Goal: Obtain resource: Obtain resource

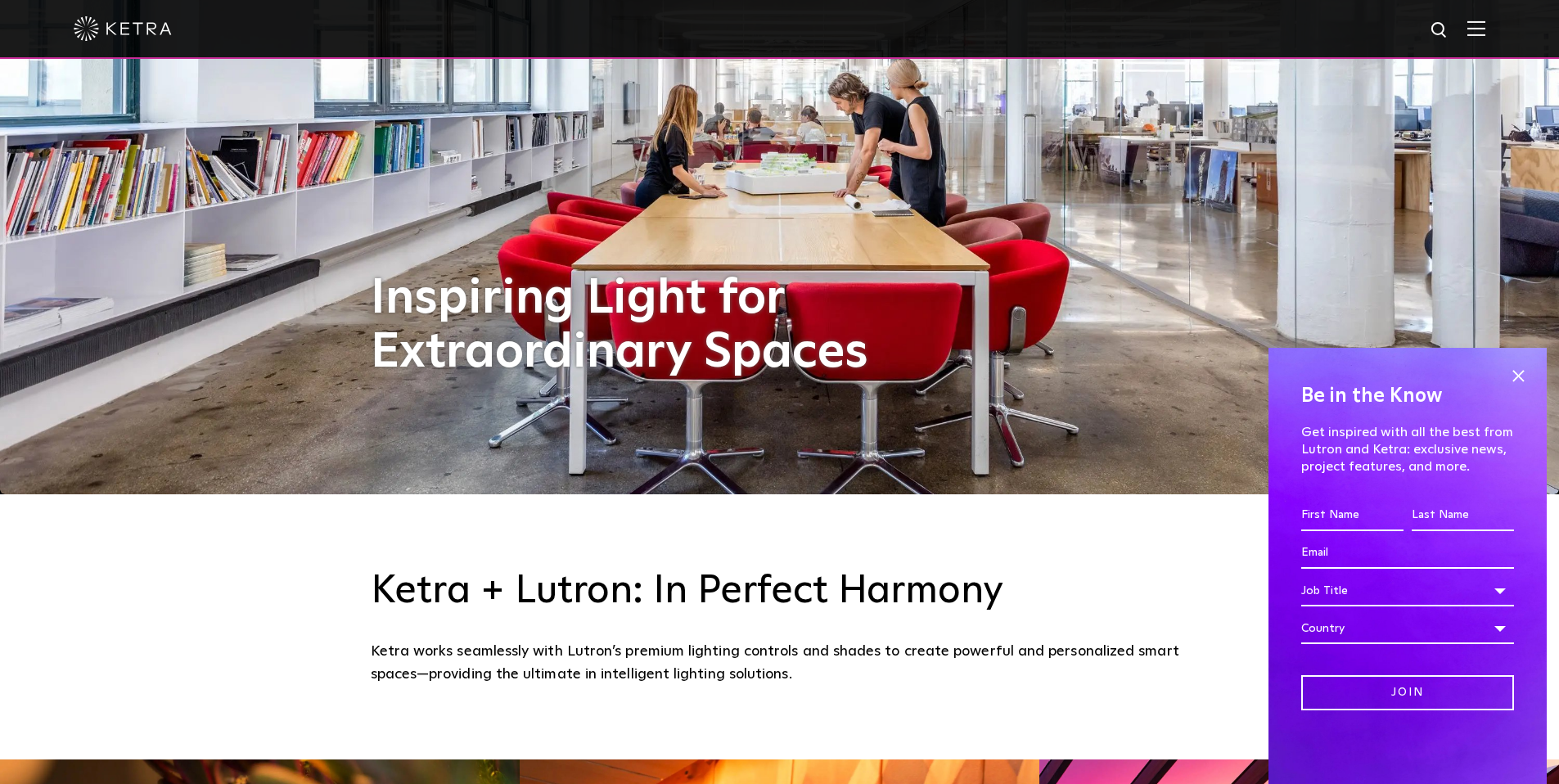
scroll to position [509, 0]
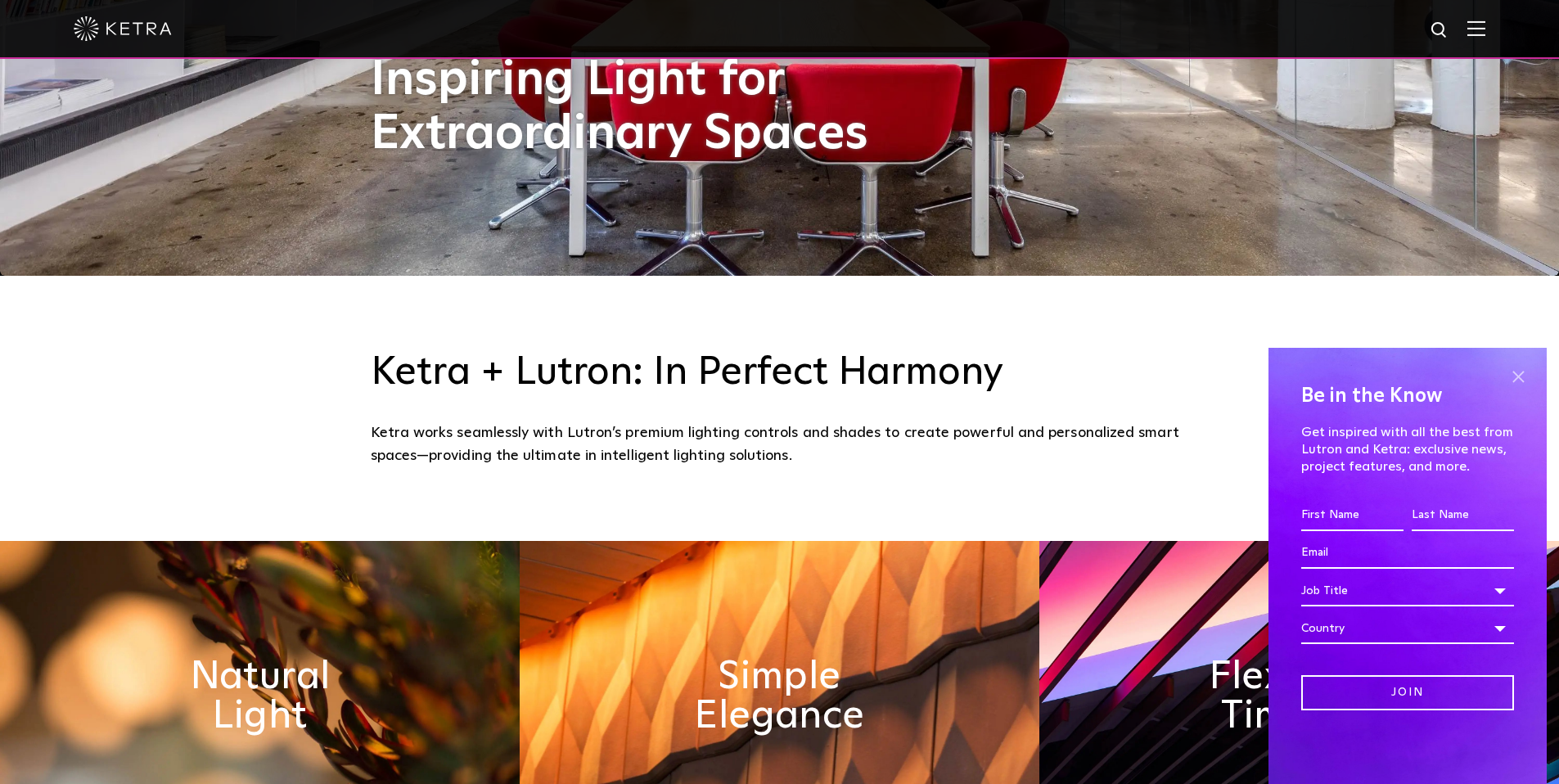
click at [1521, 371] on span at bounding box center [1518, 376] width 25 height 25
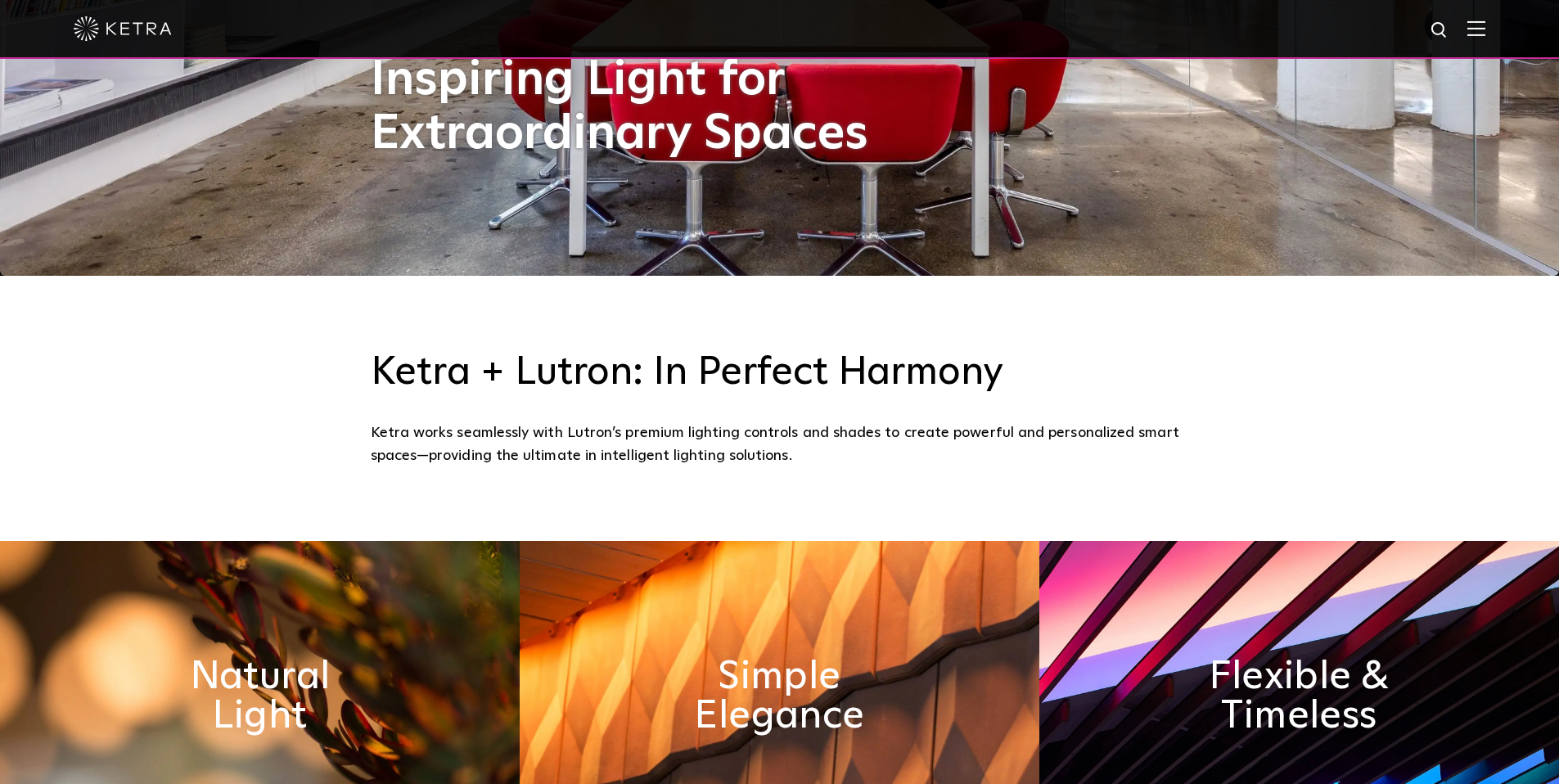
click at [1486, 35] on img at bounding box center [1477, 27] width 18 height 16
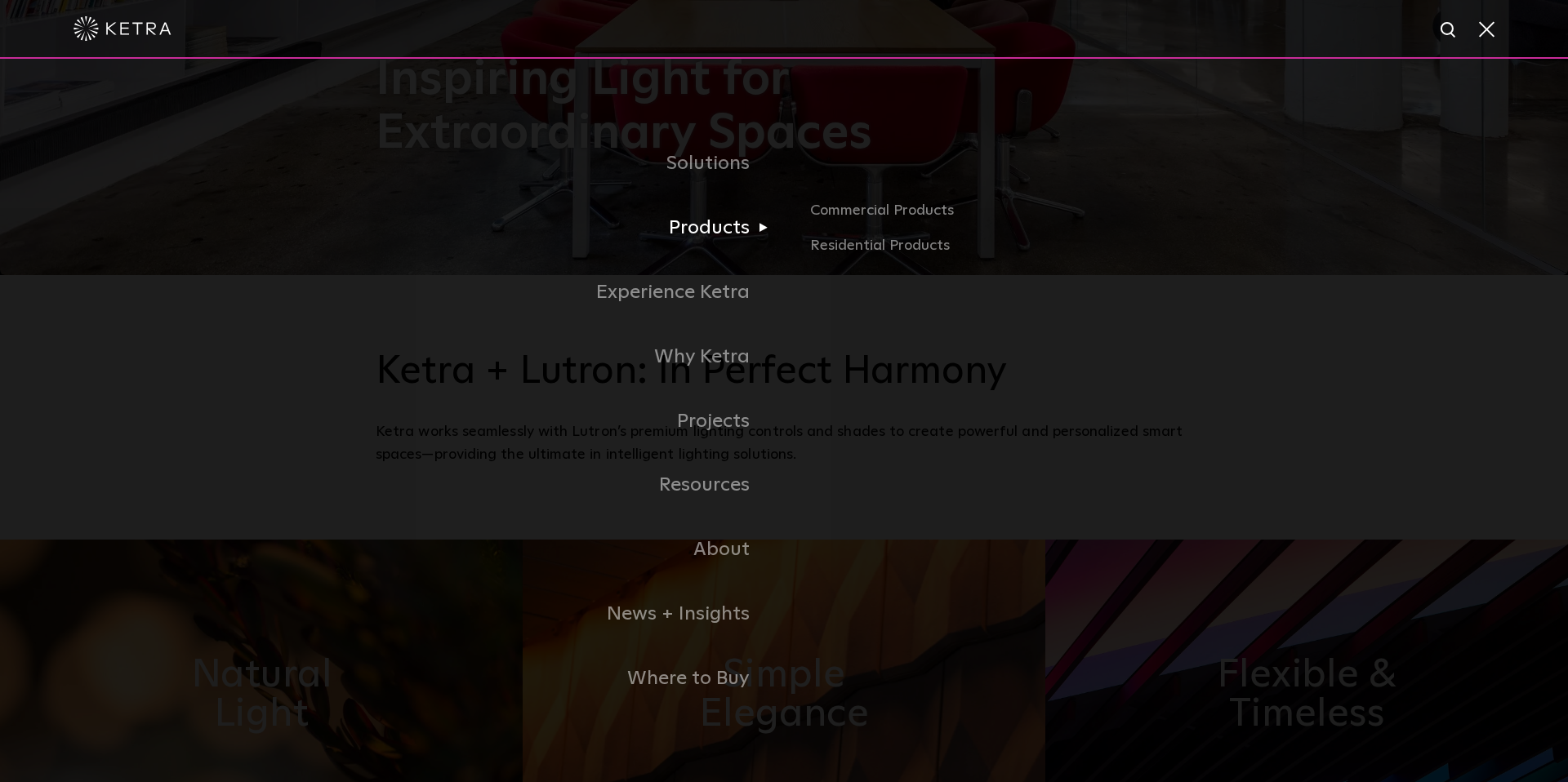
click at [716, 231] on link "Products" at bounding box center [580, 228] width 408 height 65
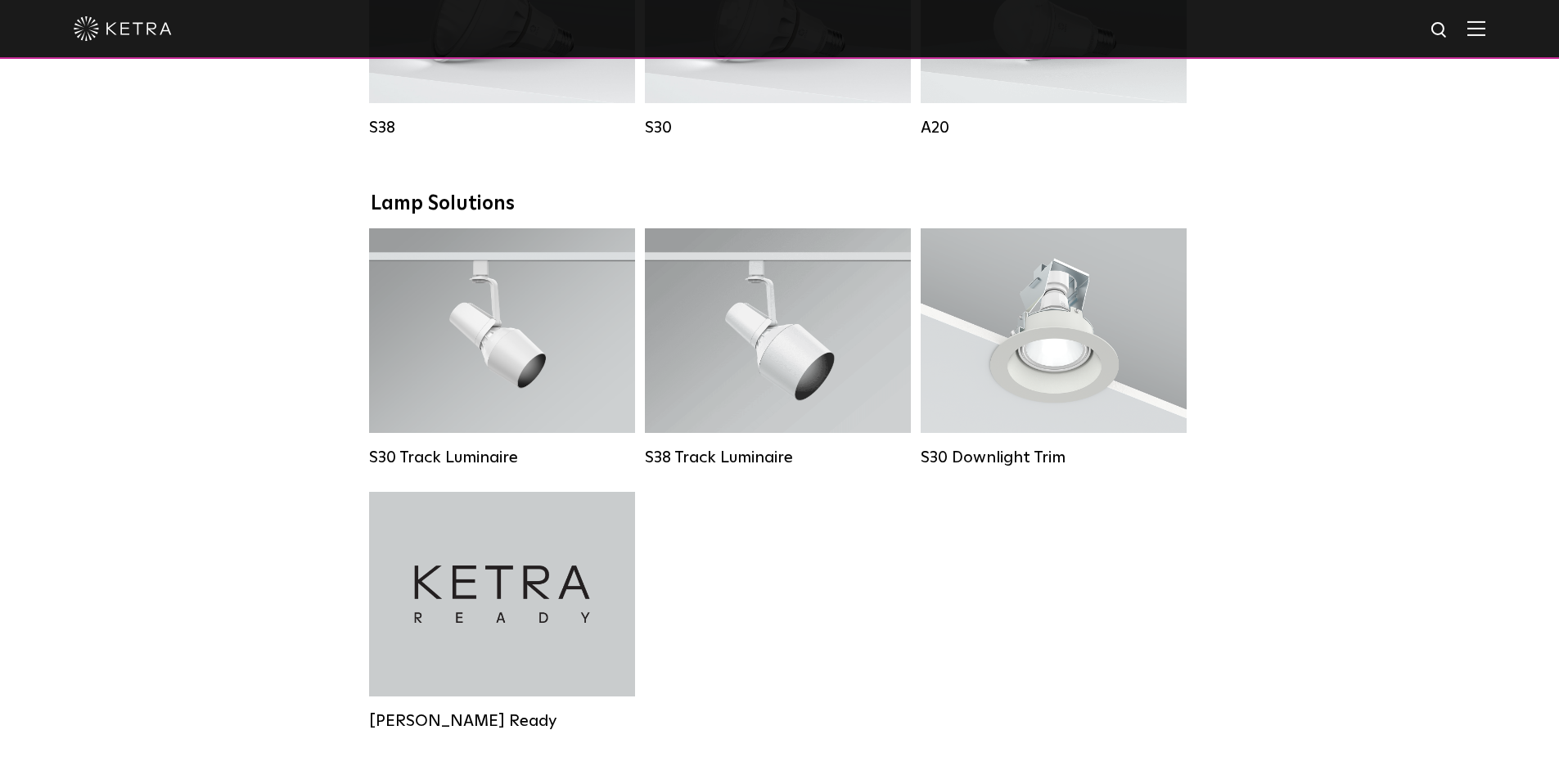
scroll to position [1384, 0]
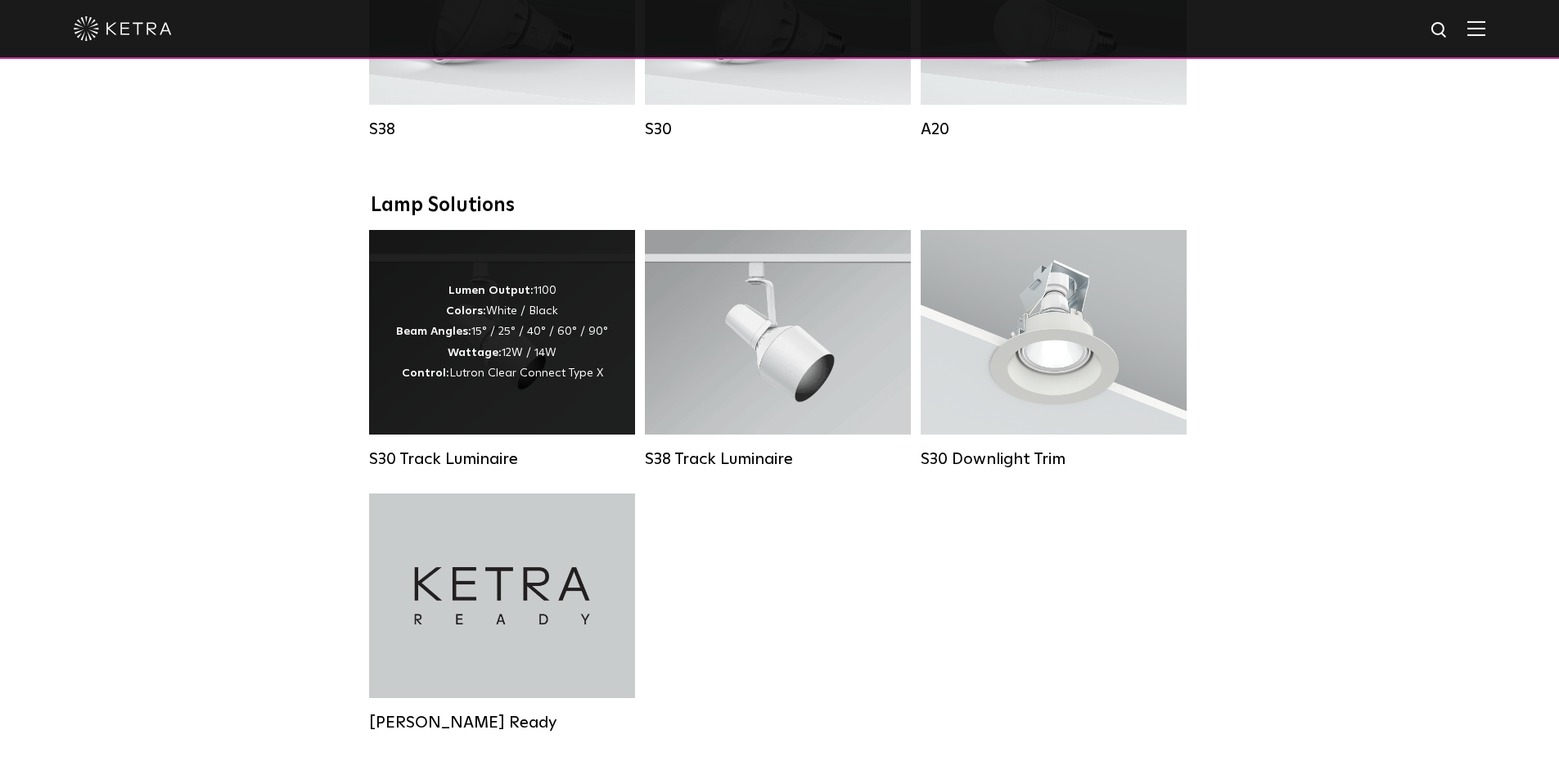
click at [524, 267] on div "Lumen Output: 1100 Colors: White / Black Beam Angles: 15° / 25° / 40° / 60° / 9…" at bounding box center [501, 332] width 266 height 205
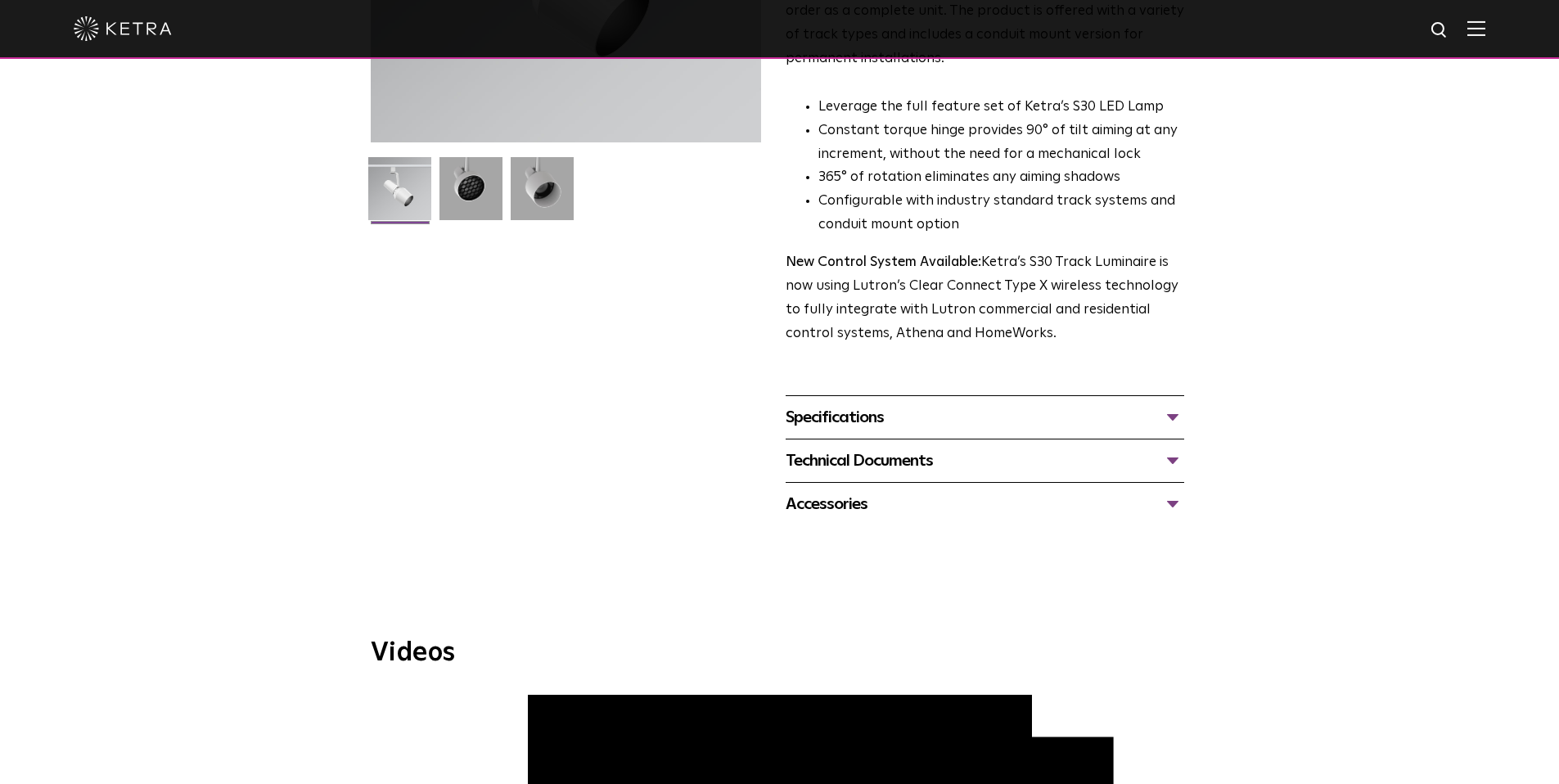
scroll to position [397, 0]
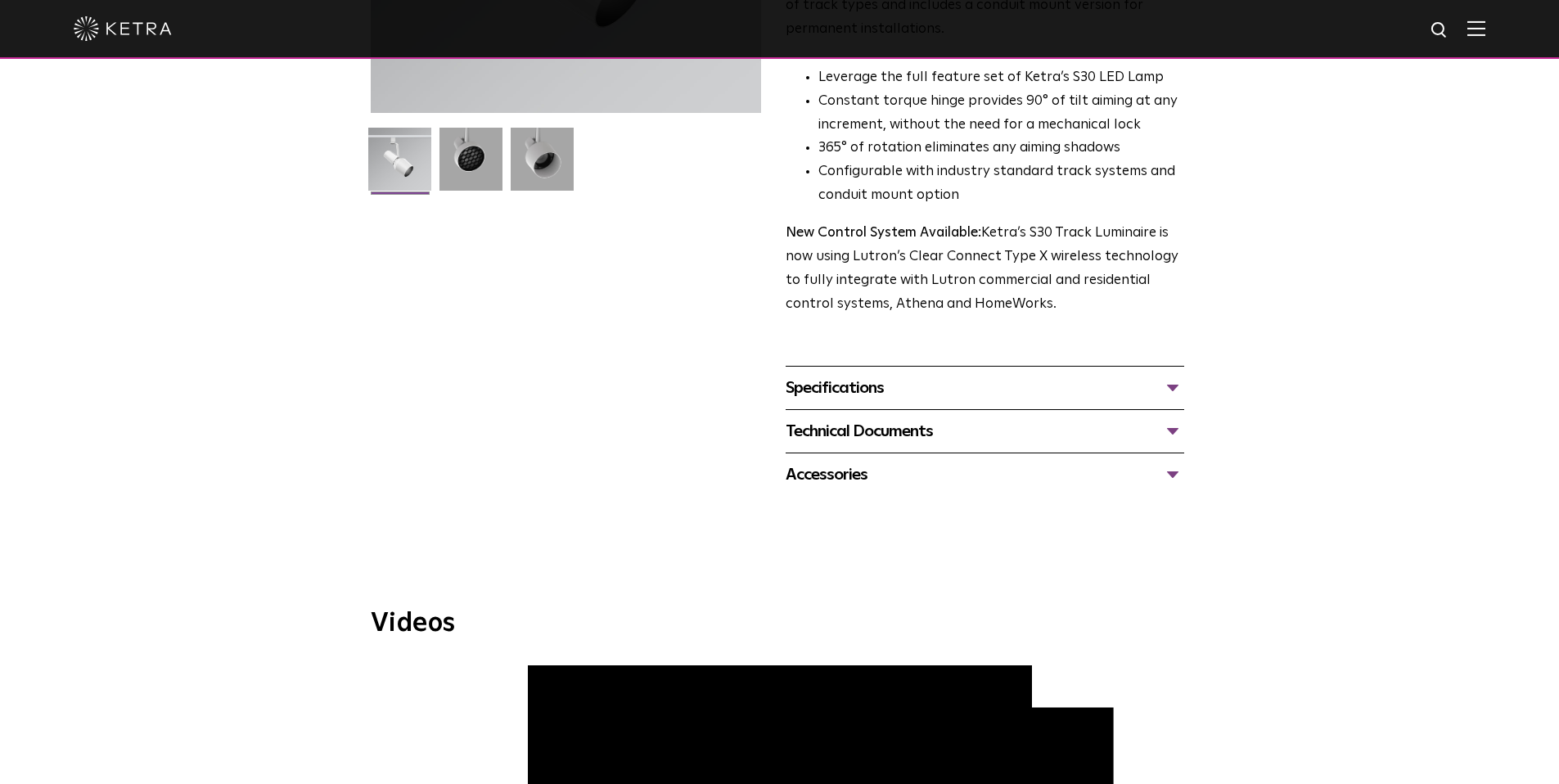
click at [1167, 375] on div "Specifications" at bounding box center [985, 388] width 399 height 27
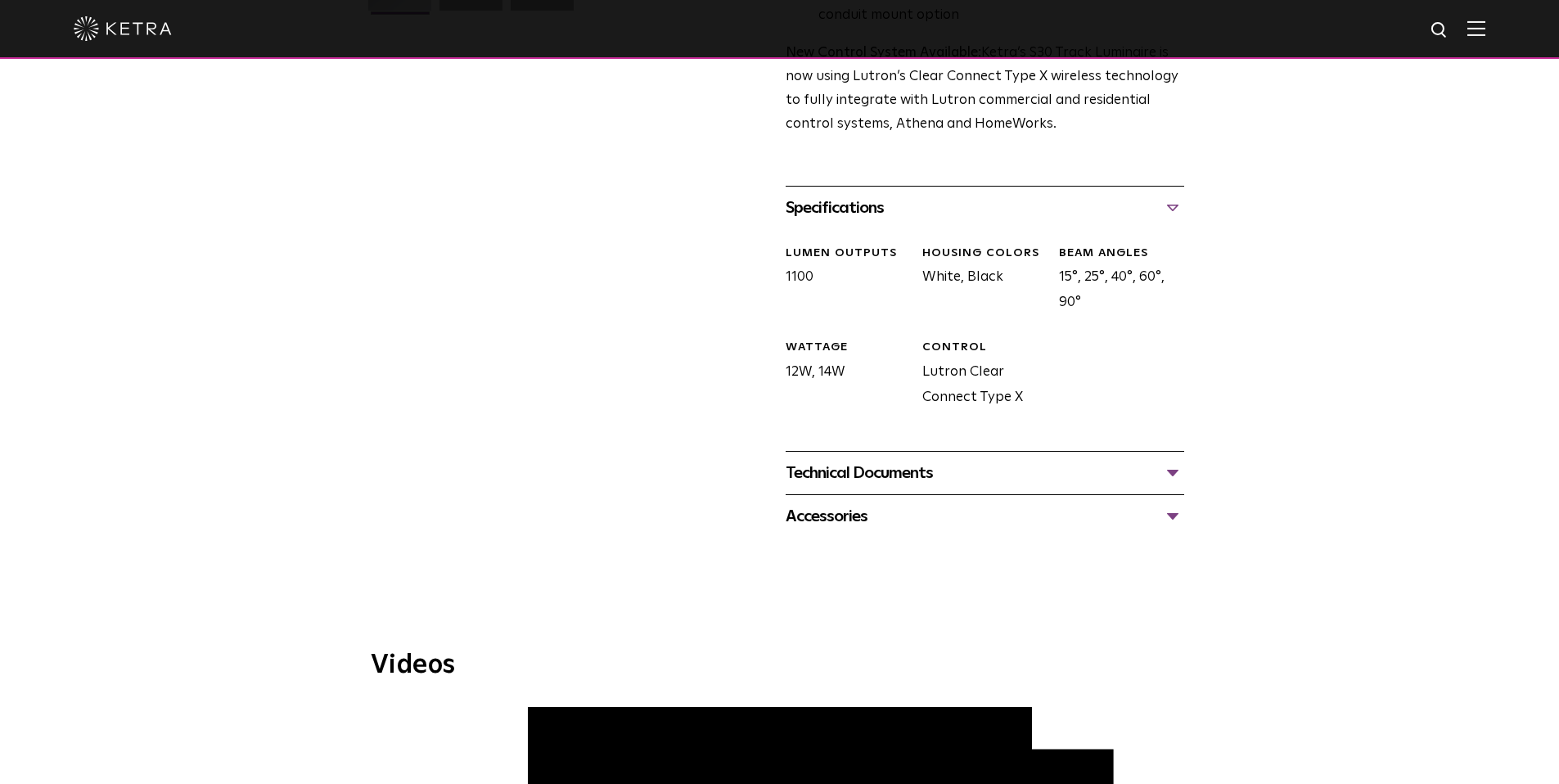
scroll to position [762, 0]
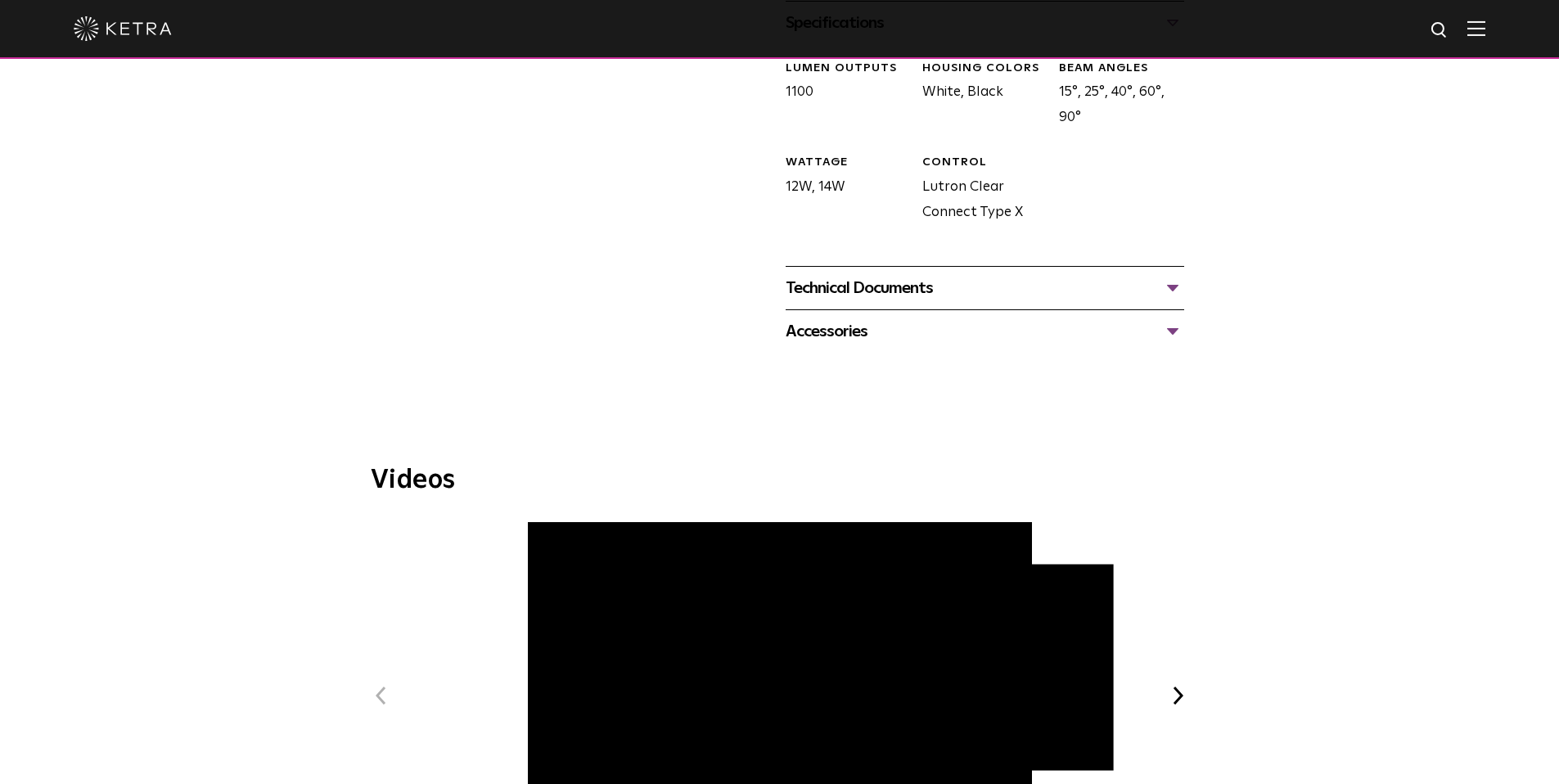
click at [1172, 318] on div "Accessories" at bounding box center [985, 331] width 399 height 27
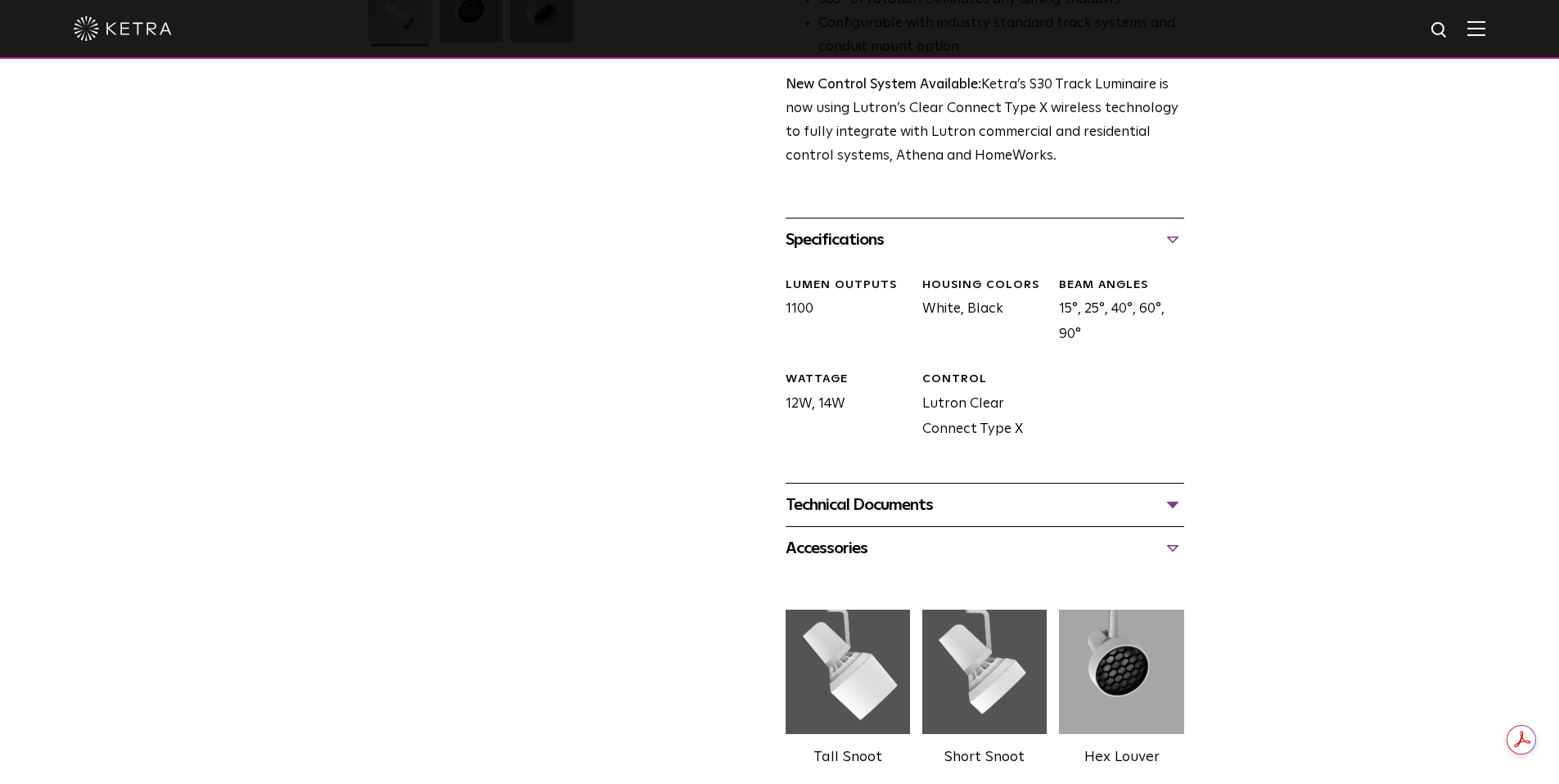
scroll to position [0, 0]
click at [1171, 492] on div "Technical Documents" at bounding box center [985, 505] width 399 height 27
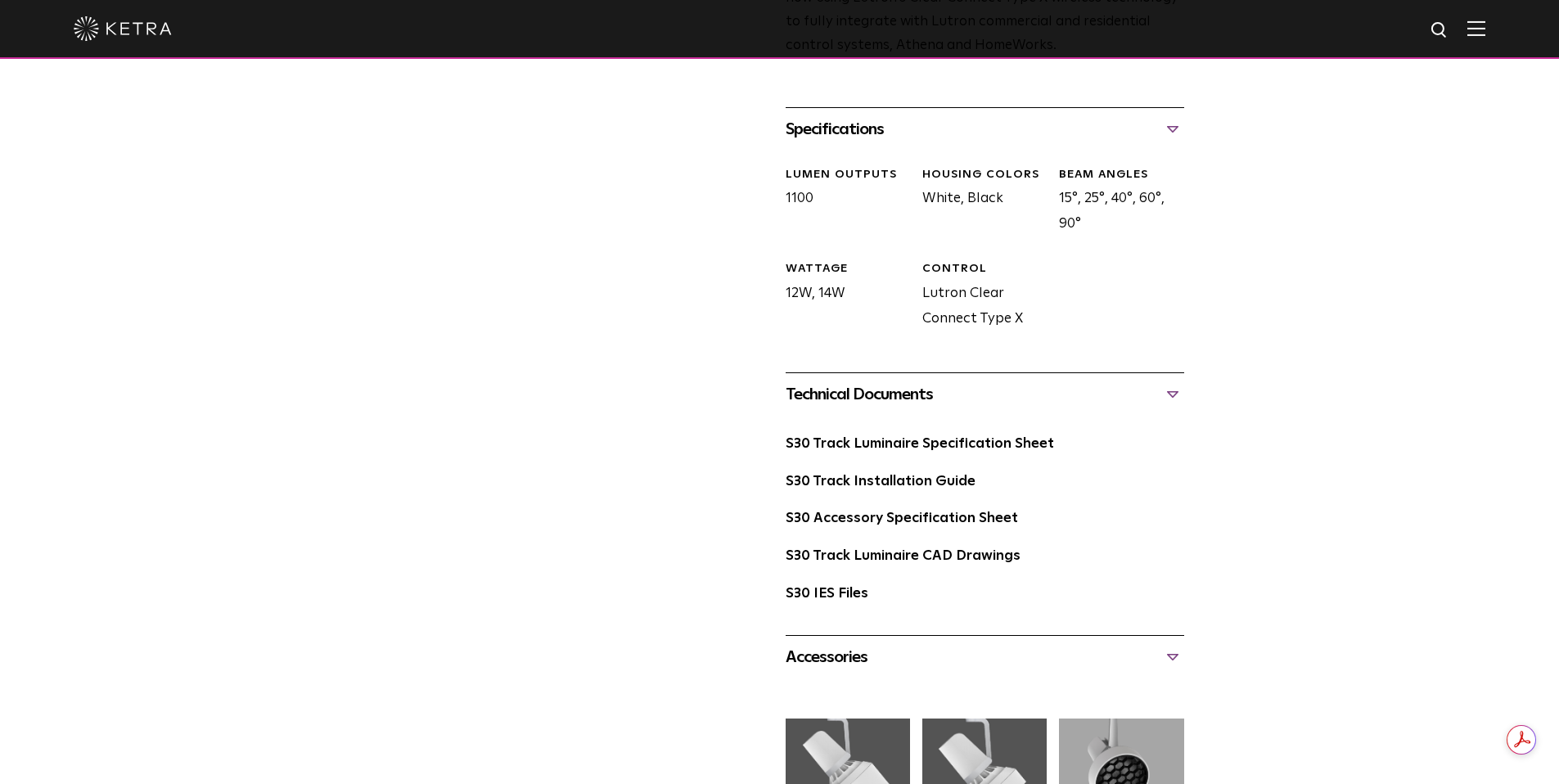
scroll to position [655, 0]
click at [936, 512] on link "S30 Accessory Specification Sheet" at bounding box center [902, 519] width 232 height 14
click at [930, 438] on link "S30 Track Luminaire Specification Sheet" at bounding box center [919, 445] width 268 height 14
click at [919, 476] on link "S30 Track Installation Guide" at bounding box center [881, 482] width 190 height 14
